Goal: Navigation & Orientation: Understand site structure

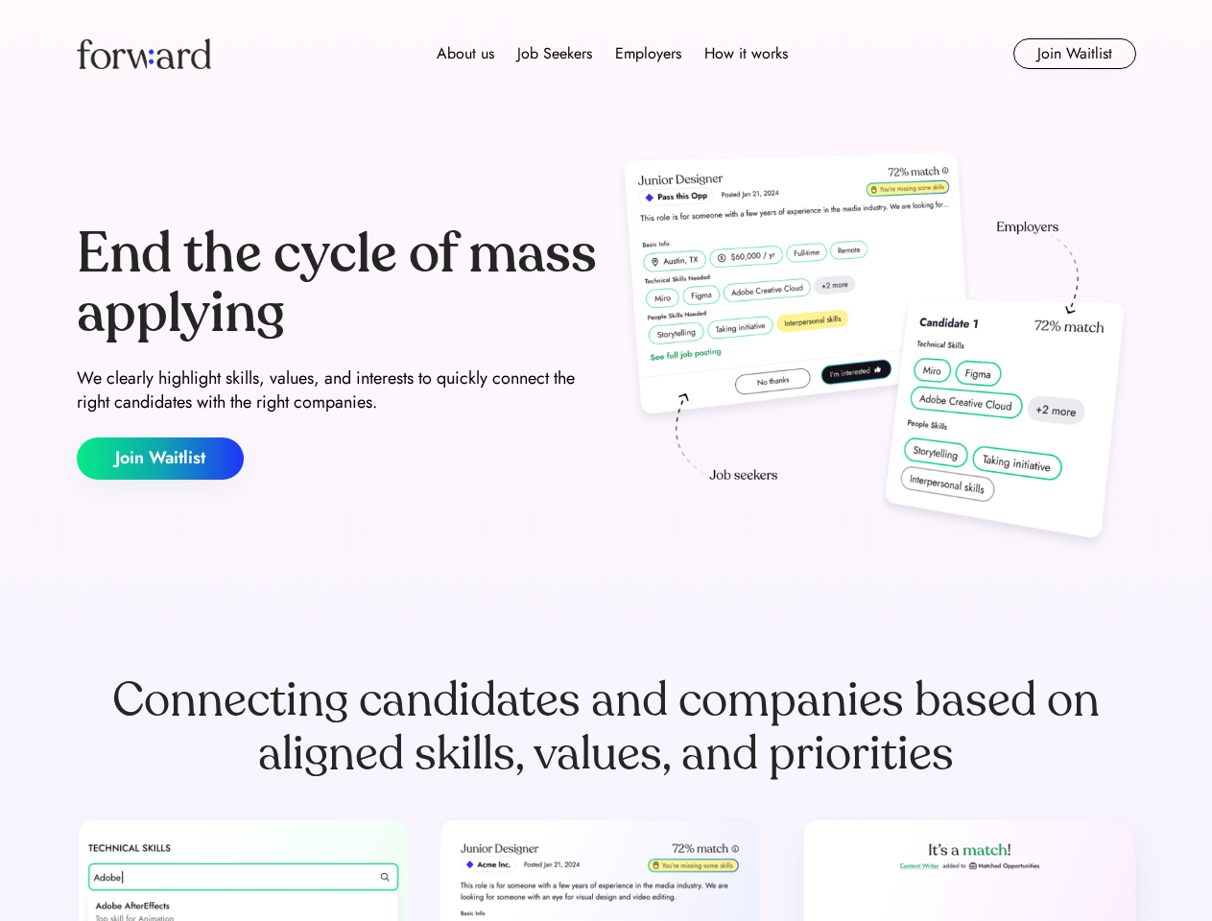
click at [605, 461] on div "End the cycle of mass applying We clearly highlight skills, values, and interes…" at bounding box center [606, 352] width 1059 height 413
click at [606, 54] on div "About us Job Seekers Employers How it works" at bounding box center [612, 53] width 756 height 23
click at [144, 54] on img at bounding box center [144, 53] width 134 height 31
click at [612, 54] on div "About us Job Seekers Employers How it works" at bounding box center [612, 53] width 756 height 23
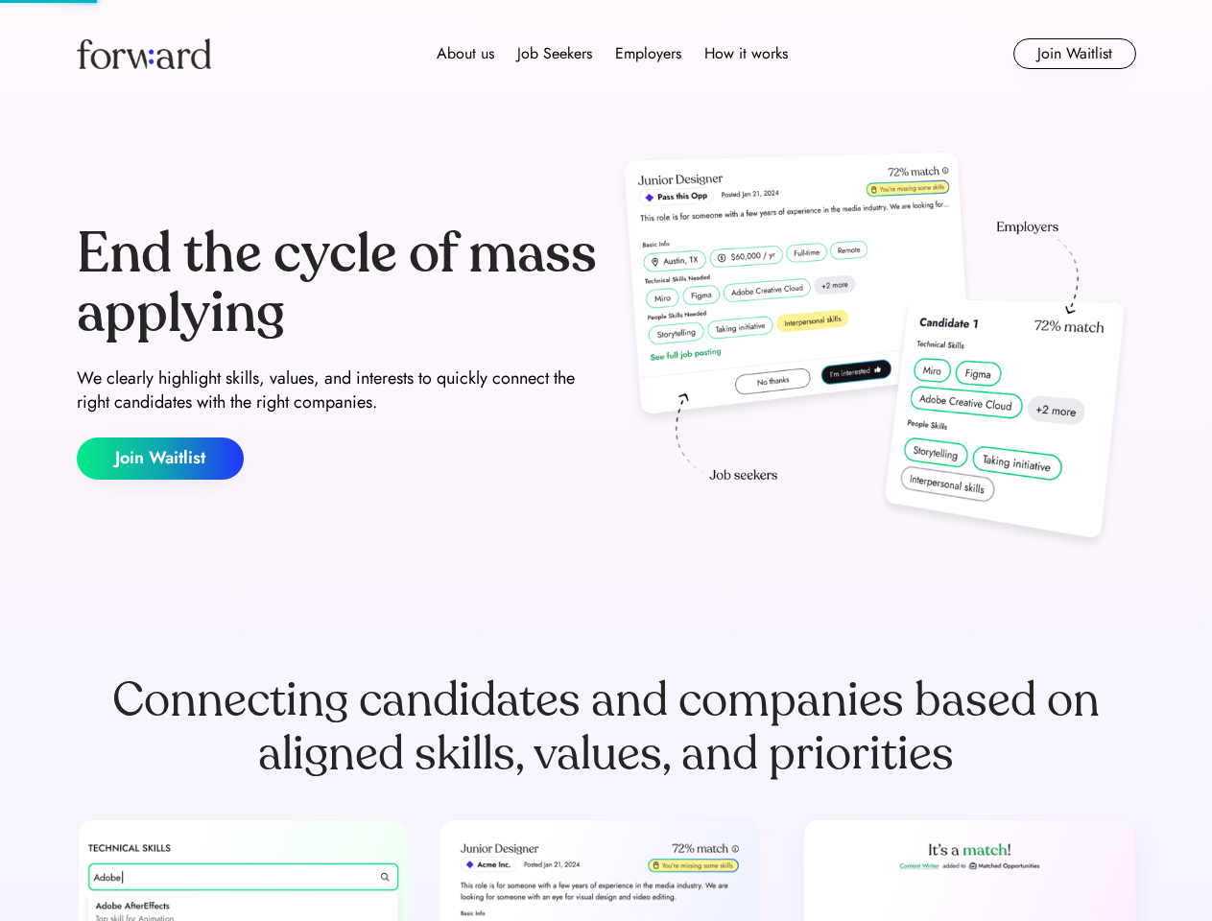
click at [465, 54] on div "About us" at bounding box center [466, 53] width 58 height 23
click at [555, 54] on div "Job Seekers" at bounding box center [554, 53] width 75 height 23
click at [648, 54] on div "Employers" at bounding box center [648, 53] width 66 height 23
click at [745, 54] on div "How it works" at bounding box center [745, 53] width 83 height 23
click at [1074, 54] on button "Join Waitlist" at bounding box center [1074, 53] width 123 height 31
